Goal: Task Accomplishment & Management: Use online tool/utility

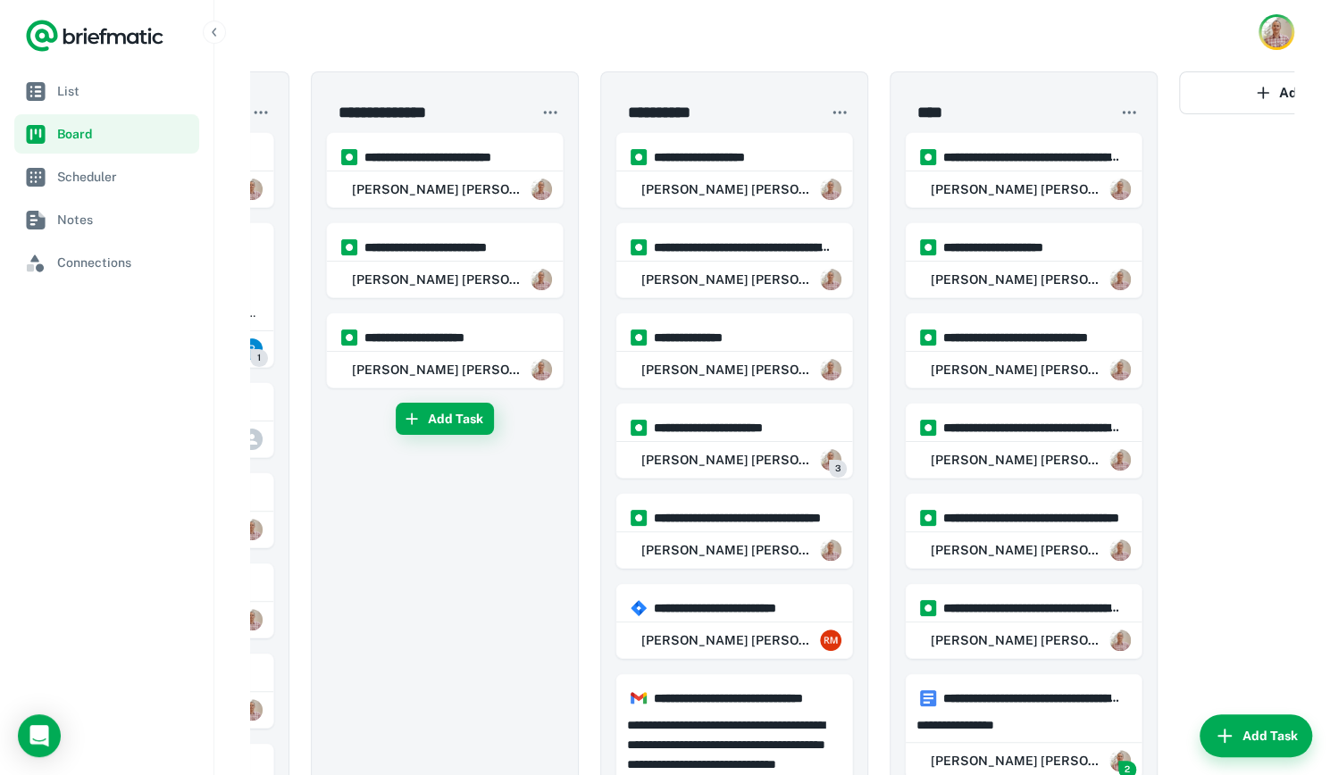
scroll to position [0, 230]
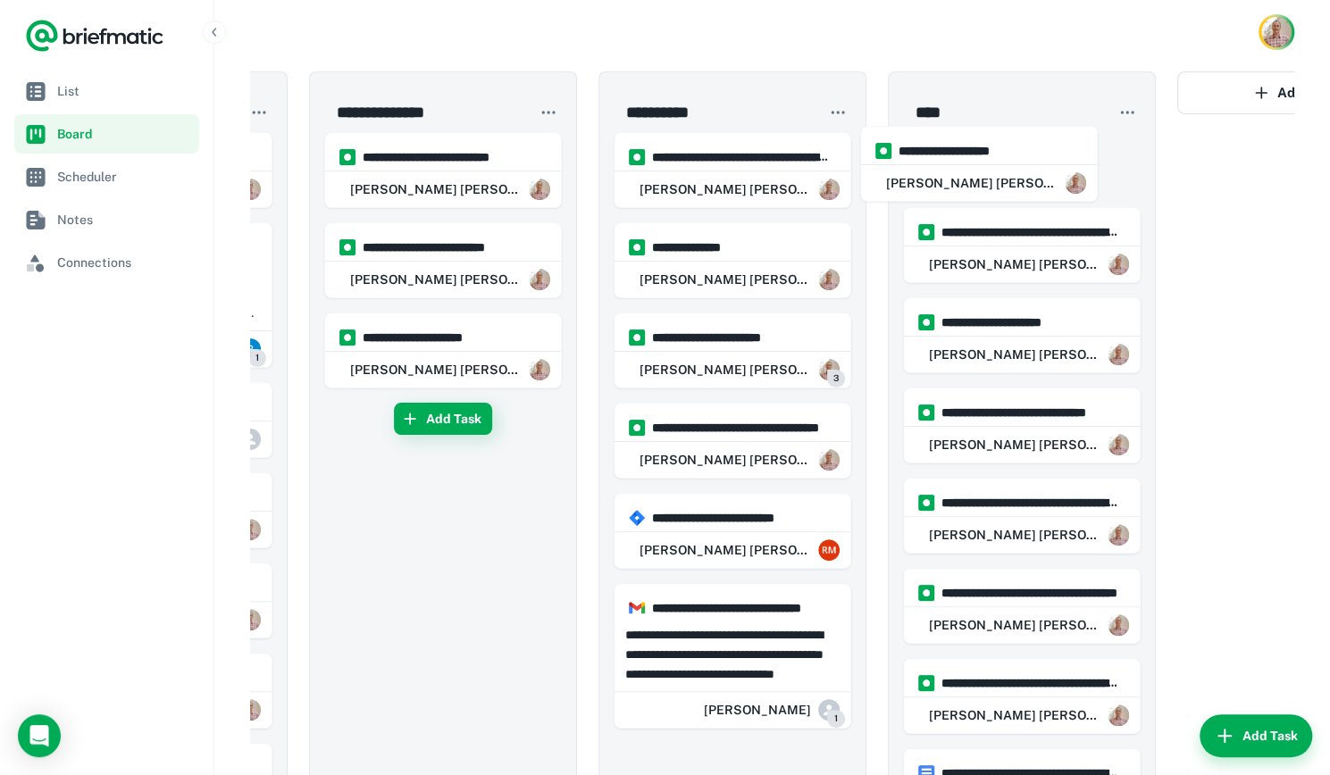
drag, startPoint x: 694, startPoint y: 151, endPoint x: 976, endPoint y: 146, distance: 282.3
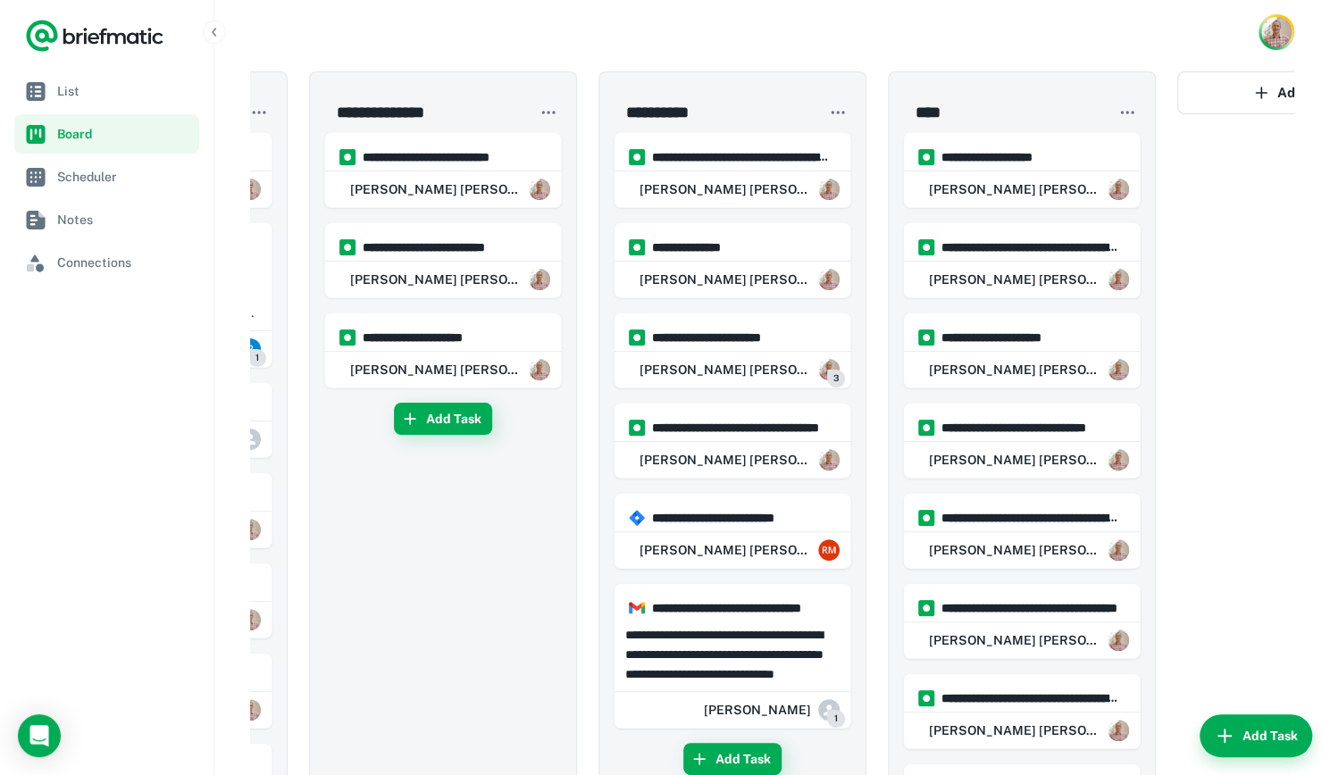
scroll to position [0, 0]
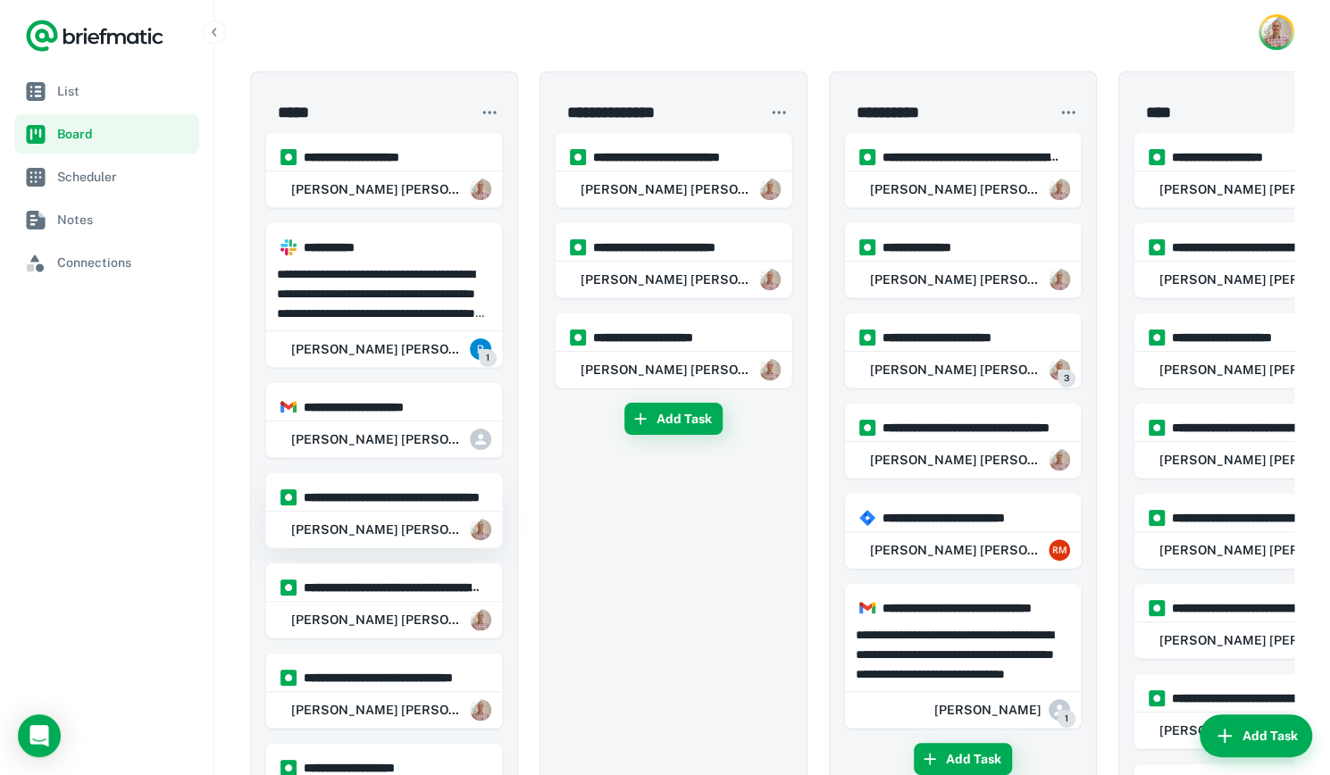
click at [371, 512] on div "[PERSON_NAME] [PERSON_NAME]" at bounding box center [384, 530] width 236 height 36
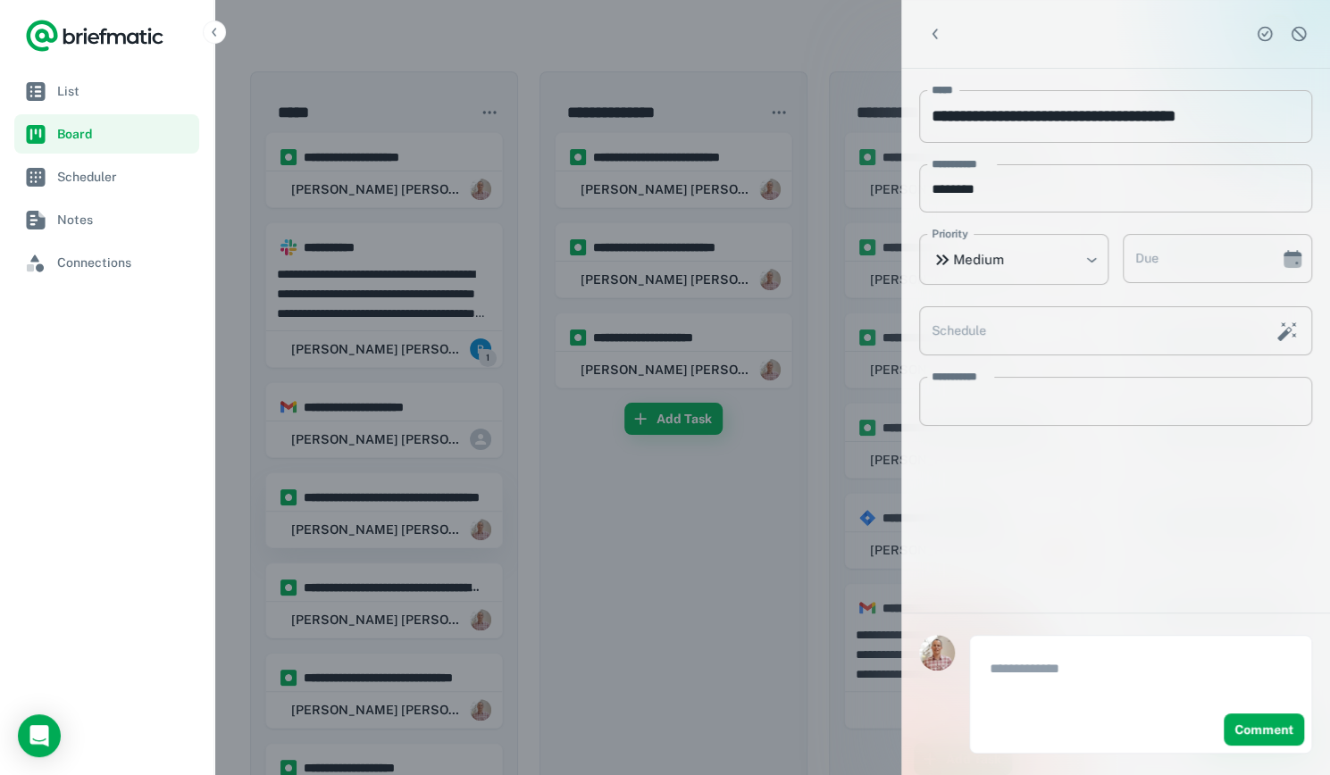
type input "**********"
click at [674, 525] on div at bounding box center [665, 387] width 1330 height 775
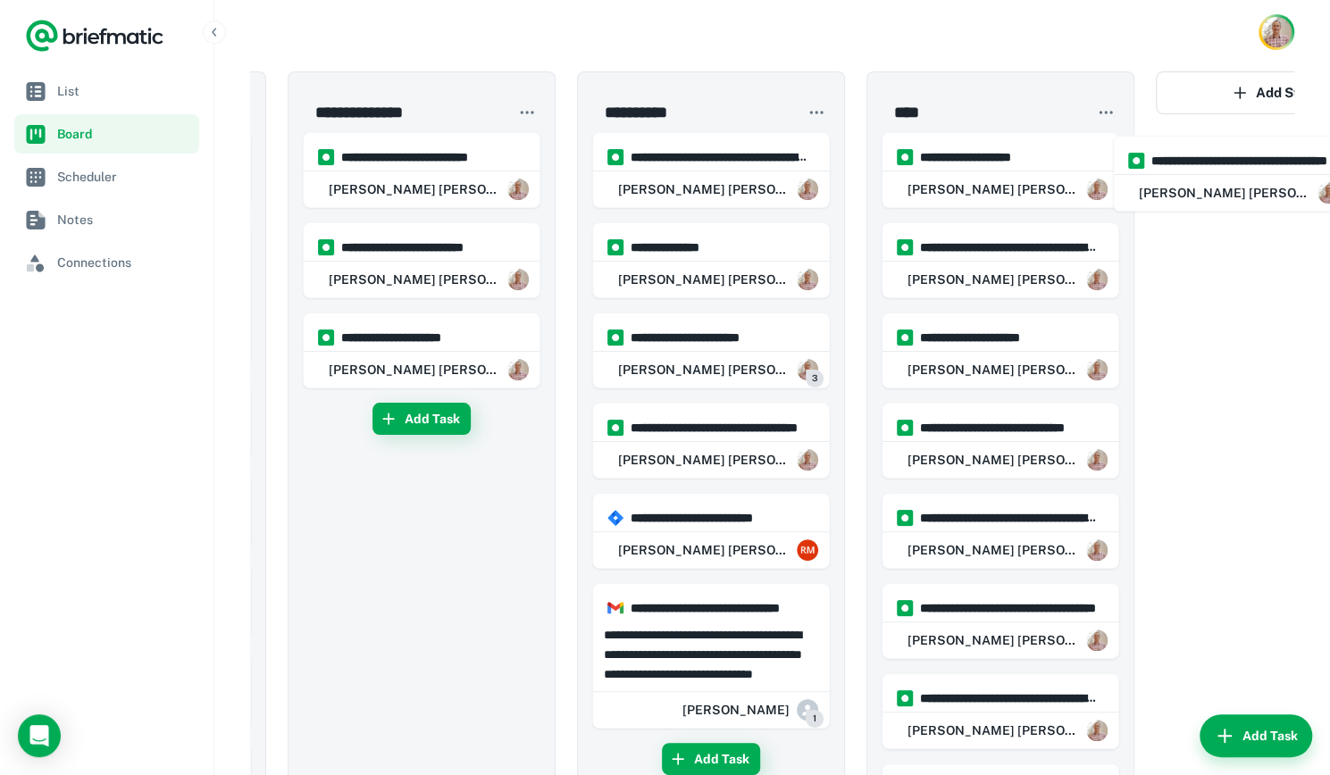
scroll to position [0, 363]
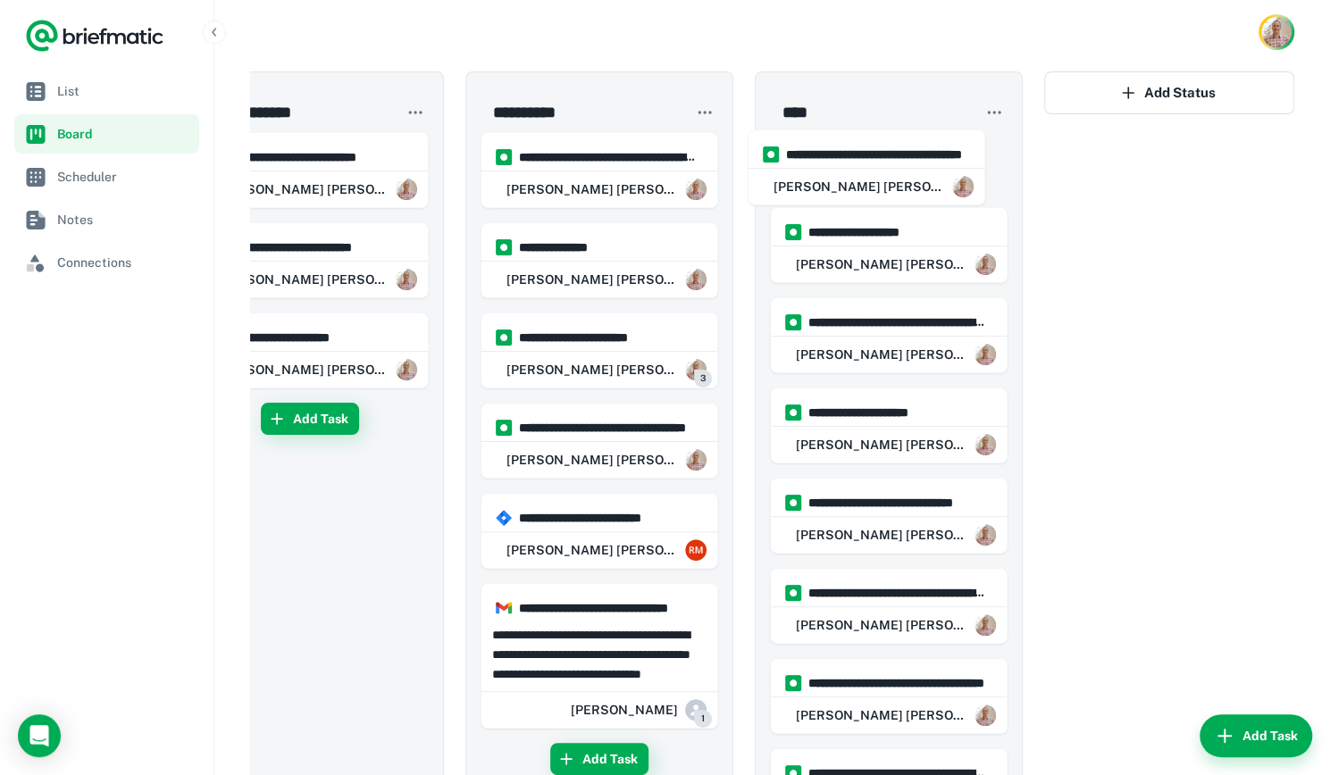
drag, startPoint x: 363, startPoint y: 515, endPoint x: 865, endPoint y: 163, distance: 613.5
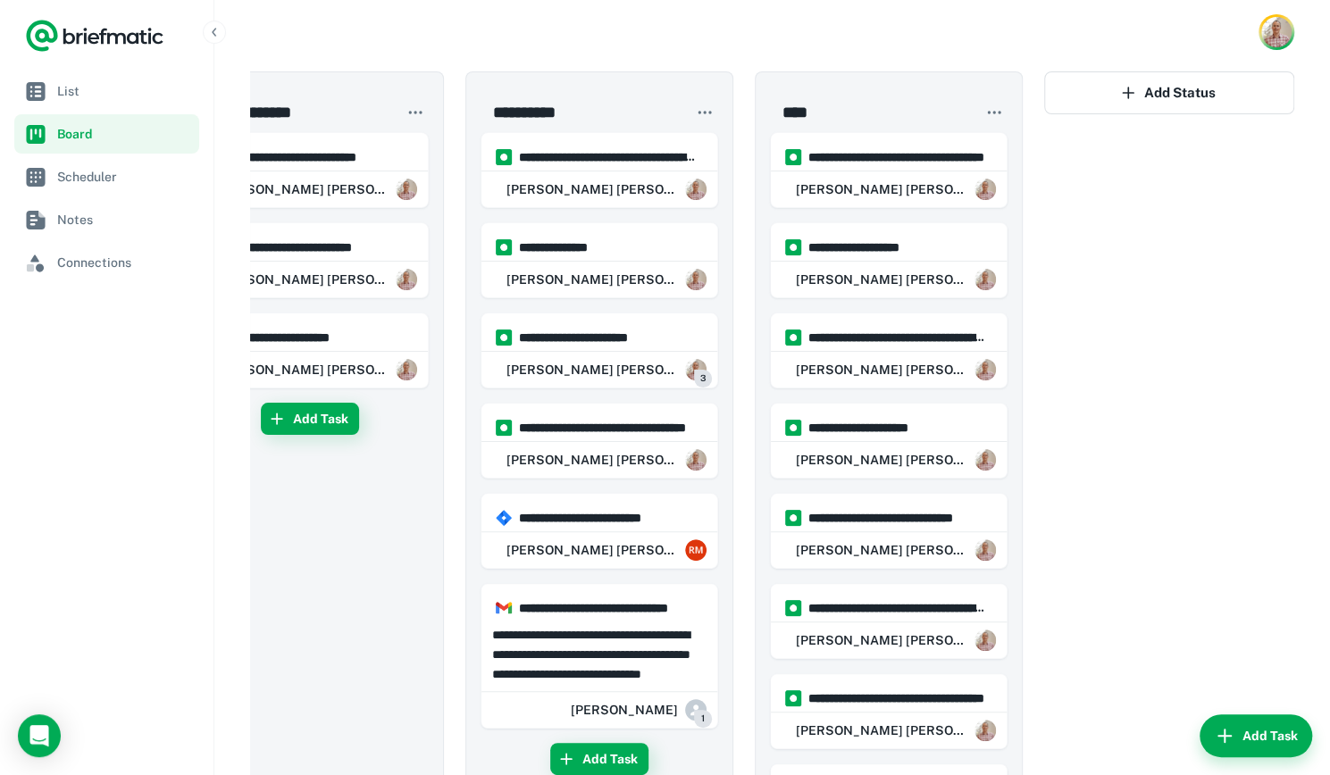
scroll to position [0, 0]
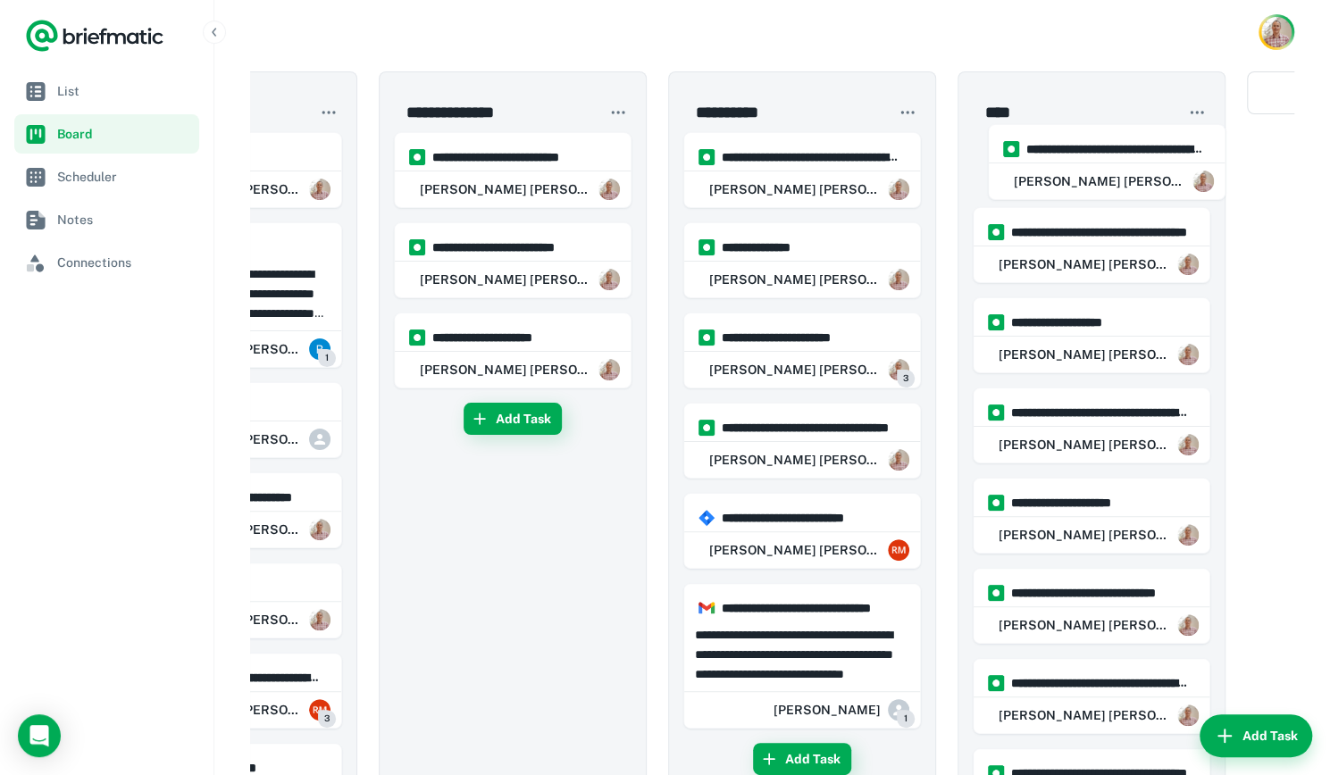
drag, startPoint x: 357, startPoint y: 512, endPoint x: 1116, endPoint y: 151, distance: 840.5
